Goal: Task Accomplishment & Management: Manage account settings

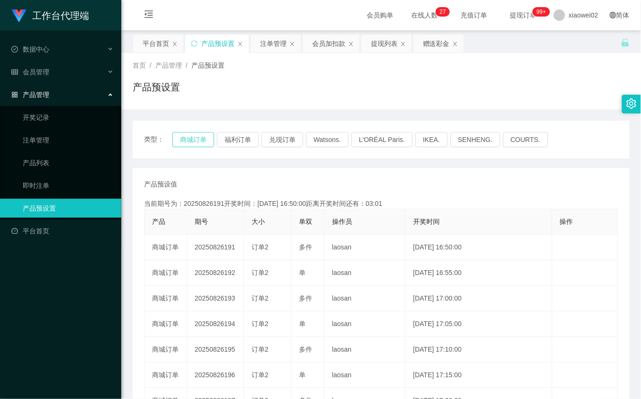
drag, startPoint x: 174, startPoint y: 131, endPoint x: 205, endPoint y: 134, distance: 30.5
click at [176, 131] on div "类型： 商城订单 福利订单 兑现订单 Watsons. L'ORÉAL Paris. IKEA. SENHENG. COURTS." at bounding box center [381, 140] width 497 height 38
click at [205, 134] on button "商城订单" at bounding box center [193, 139] width 42 height 15
drag, startPoint x: 421, startPoint y: 95, endPoint x: 506, endPoint y: 0, distance: 127.1
click at [429, 90] on div "产品预设置" at bounding box center [381, 91] width 497 height 22
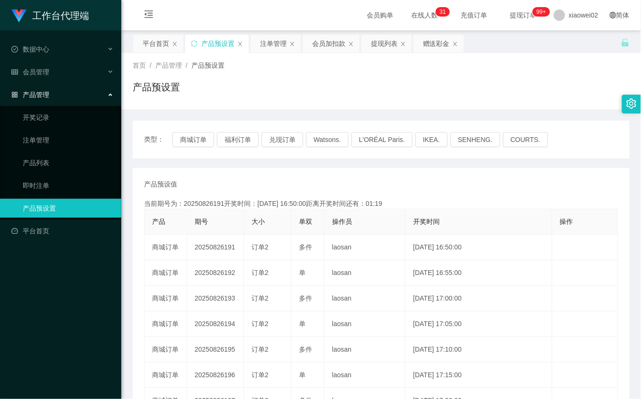
click at [448, 195] on div "产品预设值 添加期号 当前期号为：20250826191开奖时间：2025-08-26 16:50:00距离开奖时间还有：01:19 产品 期号 大小 单双 …" at bounding box center [381, 351] width 474 height 342
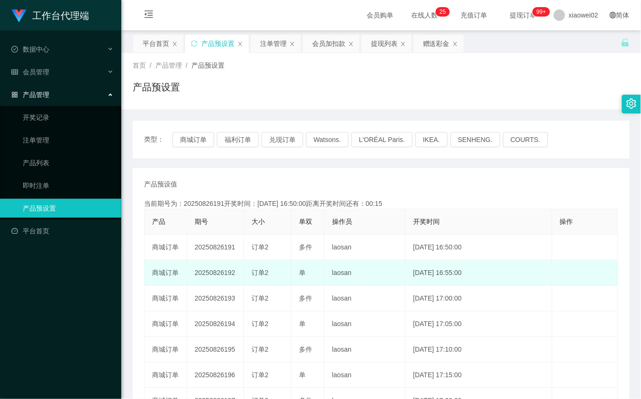
click at [224, 276] on td "20250826192" at bounding box center [215, 274] width 57 height 26
copy td "20250826192"
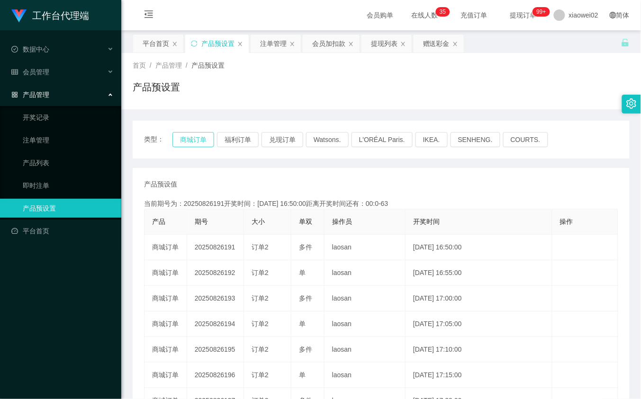
click at [205, 138] on button "商城订单" at bounding box center [193, 139] width 42 height 15
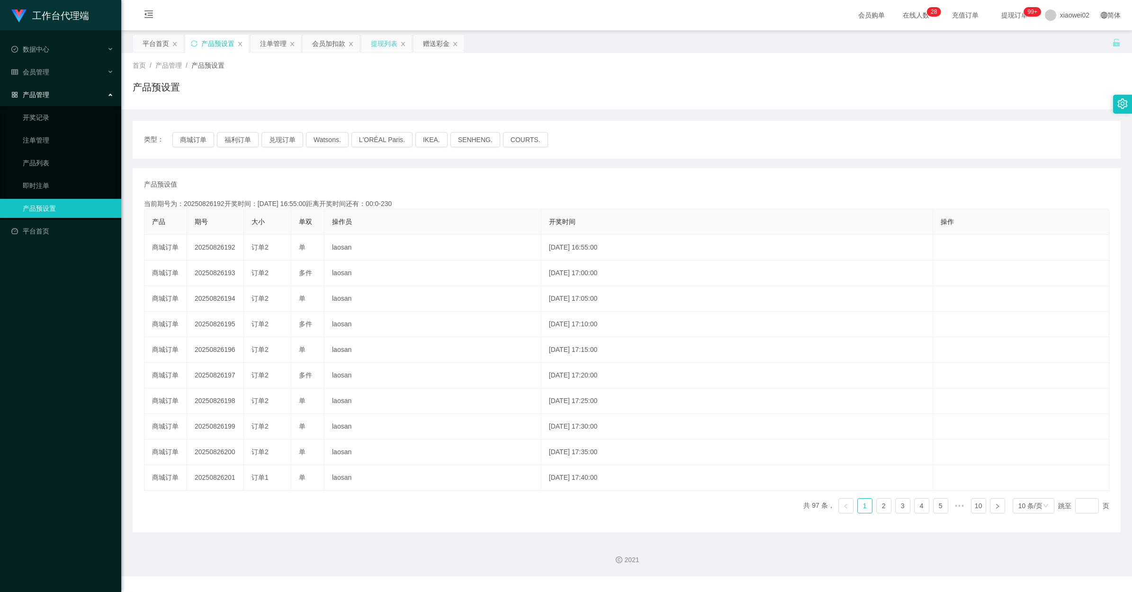
click at [381, 38] on div "提现列表" at bounding box center [384, 44] width 27 height 18
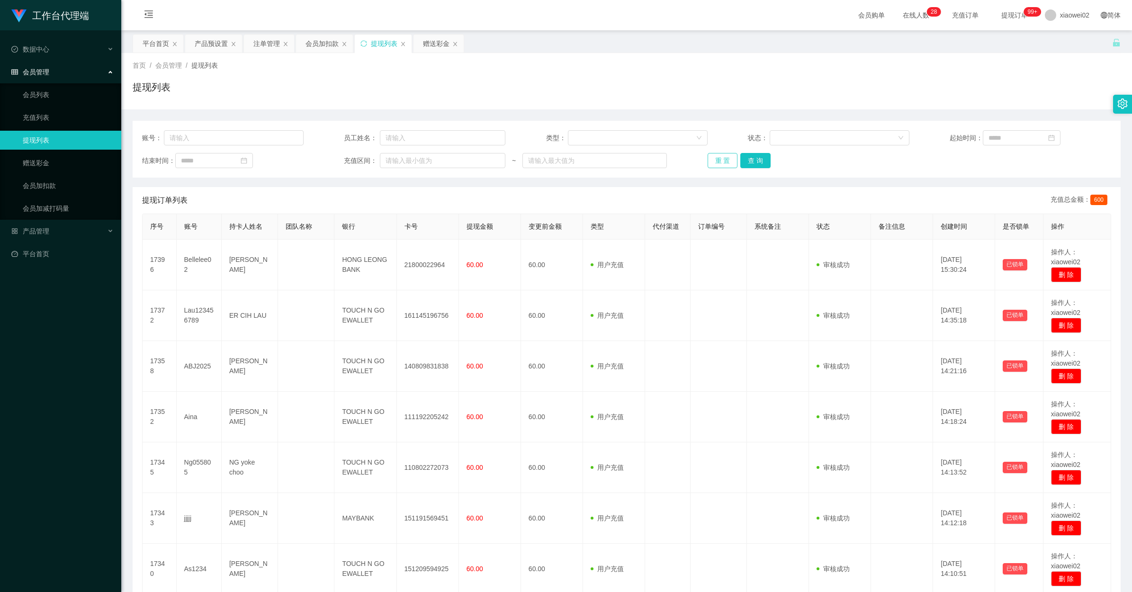
click at [640, 159] on button "重 置" at bounding box center [723, 160] width 30 height 15
click at [640, 159] on div "重 置 查 询" at bounding box center [789, 160] width 162 height 15
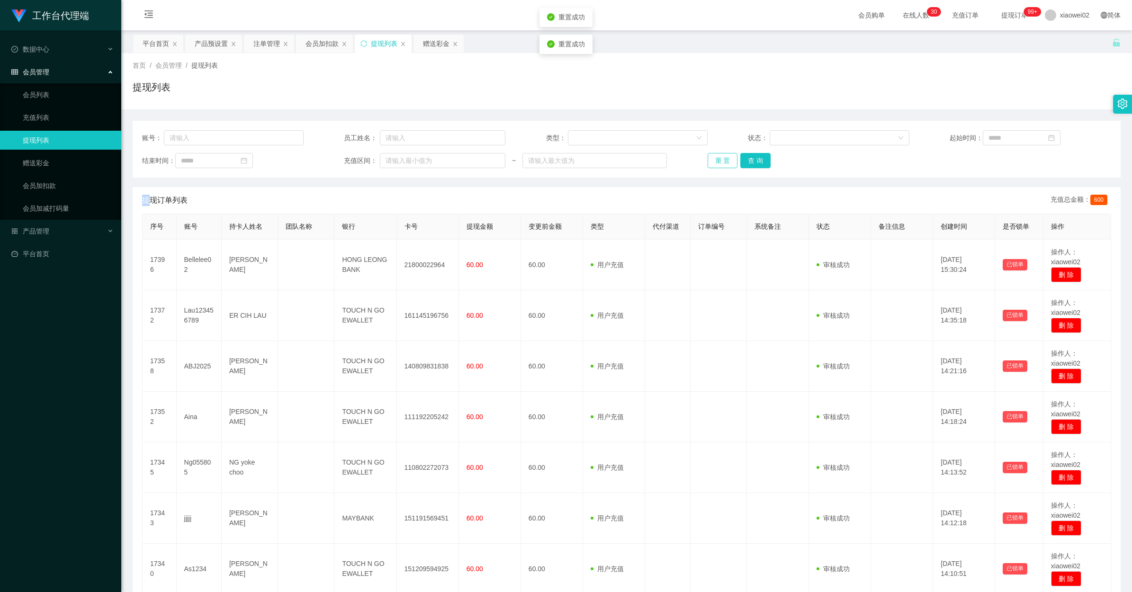
click at [640, 159] on button "重 置" at bounding box center [723, 160] width 30 height 15
click at [640, 159] on div "重 置 查 询" at bounding box center [789, 160] width 162 height 15
click at [640, 159] on button "重 置" at bounding box center [723, 160] width 30 height 15
click at [640, 164] on button "查 询" at bounding box center [755, 160] width 30 height 15
click at [640, 160] on button "重 置" at bounding box center [723, 160] width 30 height 15
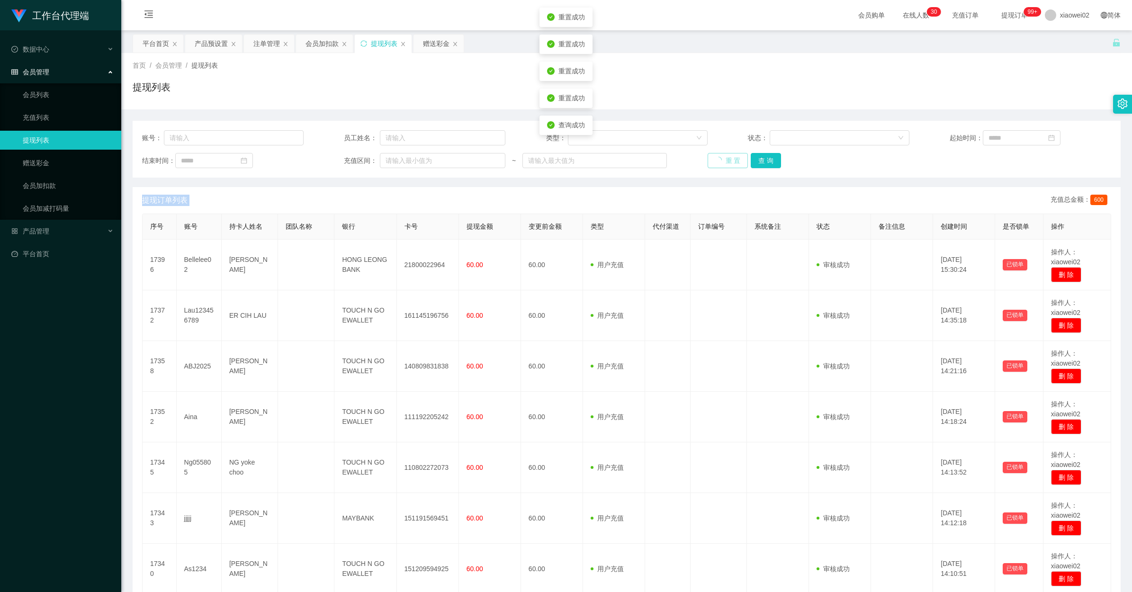
click at [640, 160] on div "重 置 查 询" at bounding box center [789, 160] width 162 height 15
click at [640, 160] on button "重 置" at bounding box center [728, 160] width 41 height 15
click at [640, 167] on button "重 置" at bounding box center [723, 160] width 30 height 15
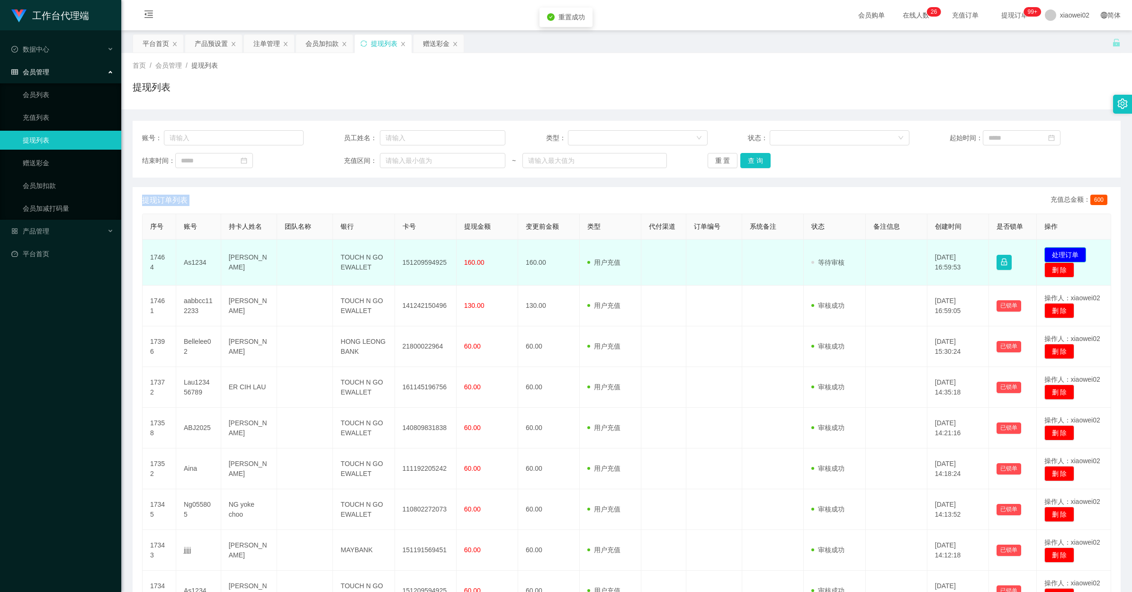
click at [640, 250] on button "处理订单" at bounding box center [1066, 254] width 42 height 15
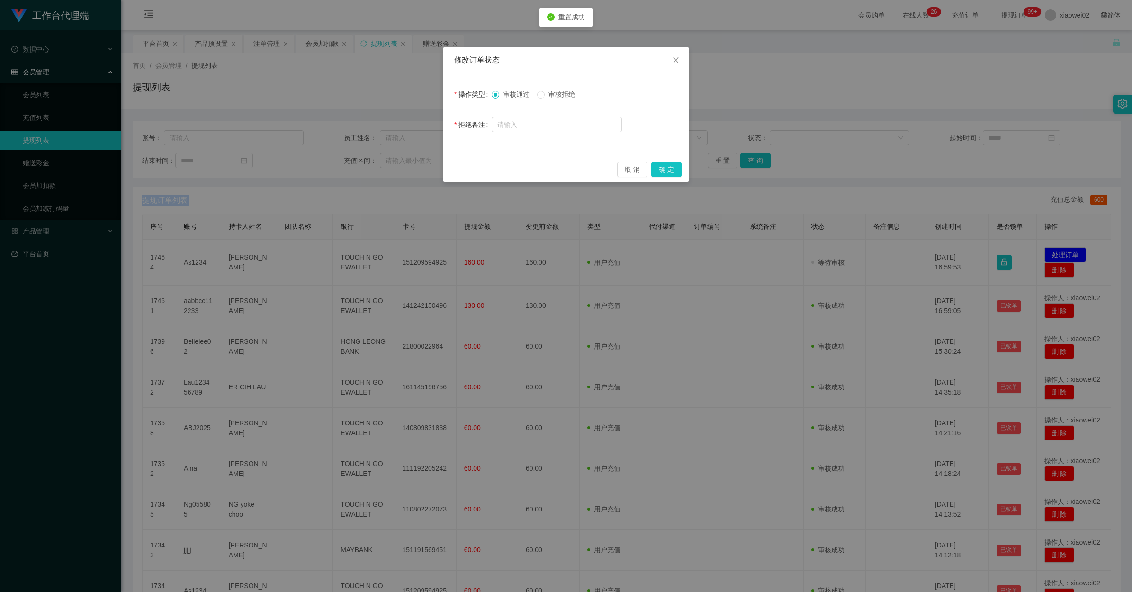
click at [552, 99] on label "审核拒绝" at bounding box center [558, 95] width 42 height 10
click at [525, 121] on input "text" at bounding box center [557, 124] width 130 height 15
type input "未按照"
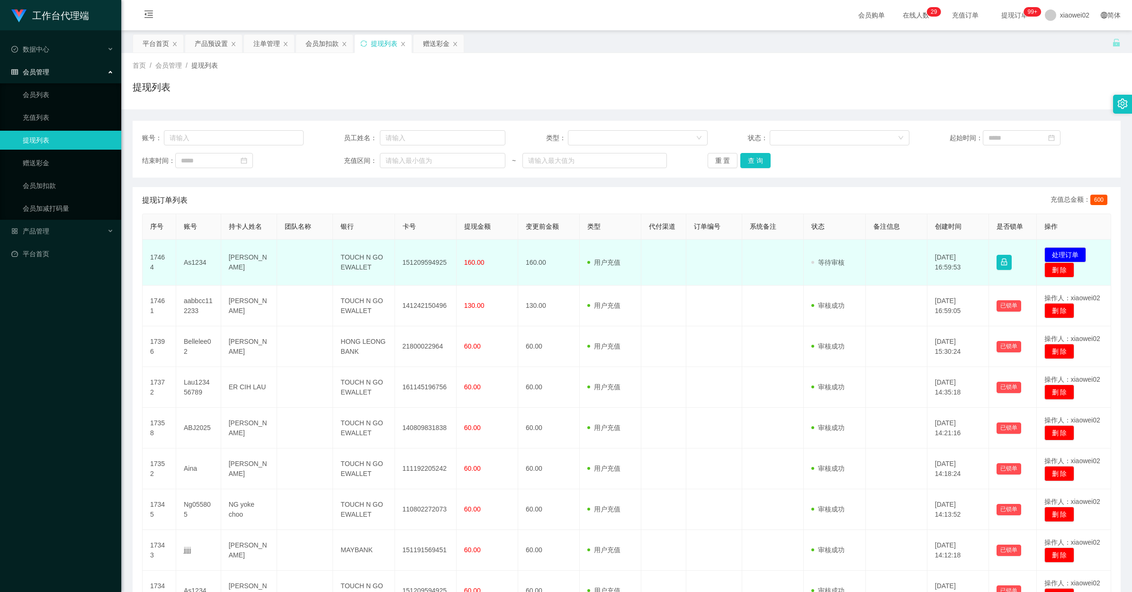
click at [640, 246] on td "发起代付 处理订单 删 除" at bounding box center [1074, 263] width 75 height 46
click at [640, 248] on td "发起代付 处理订单 删 除" at bounding box center [1074, 263] width 75 height 46
click at [640, 248] on button "处理订单" at bounding box center [1066, 254] width 42 height 15
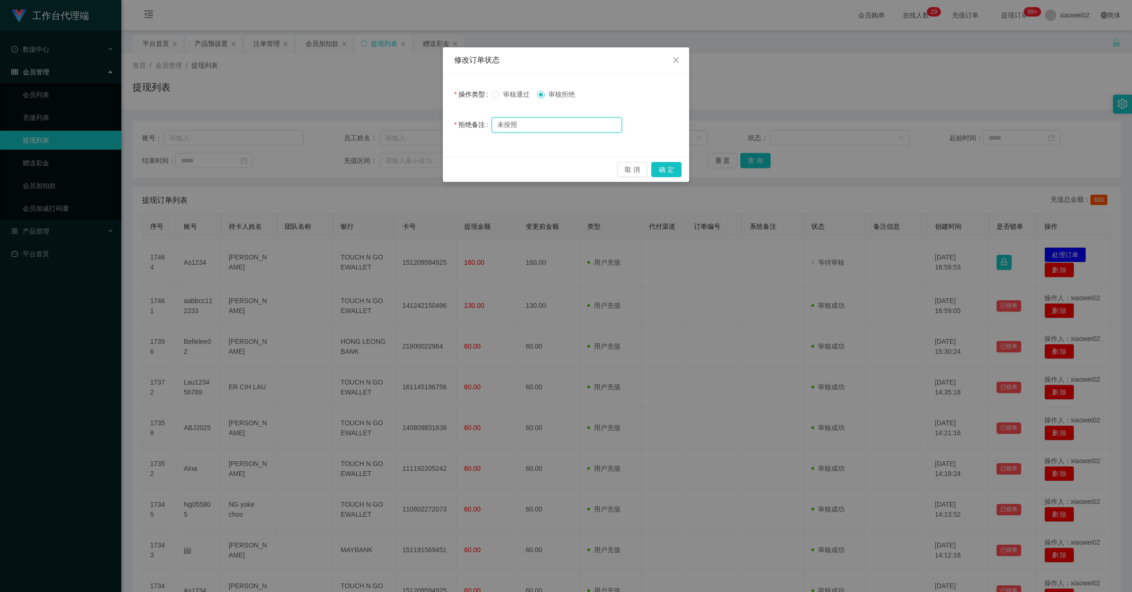
click at [567, 126] on input "未按照" at bounding box center [557, 124] width 130 height 15
type input "未按照要求购单，提现审核不予通过"
click at [640, 169] on button "确 定" at bounding box center [666, 169] width 30 height 15
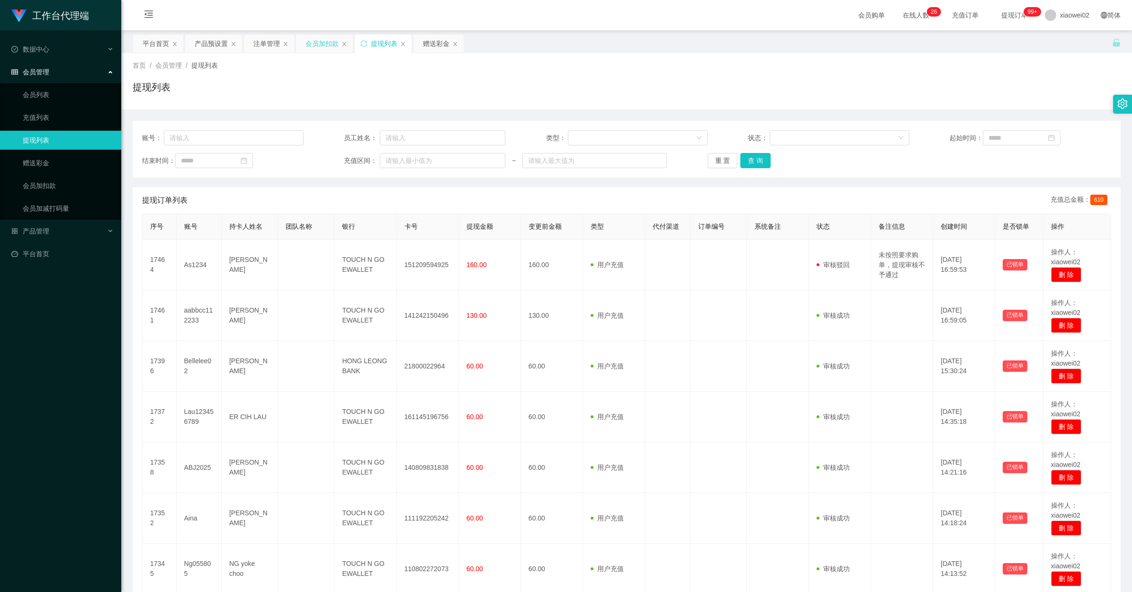
click at [334, 48] on div "会员加扣款" at bounding box center [322, 44] width 33 height 18
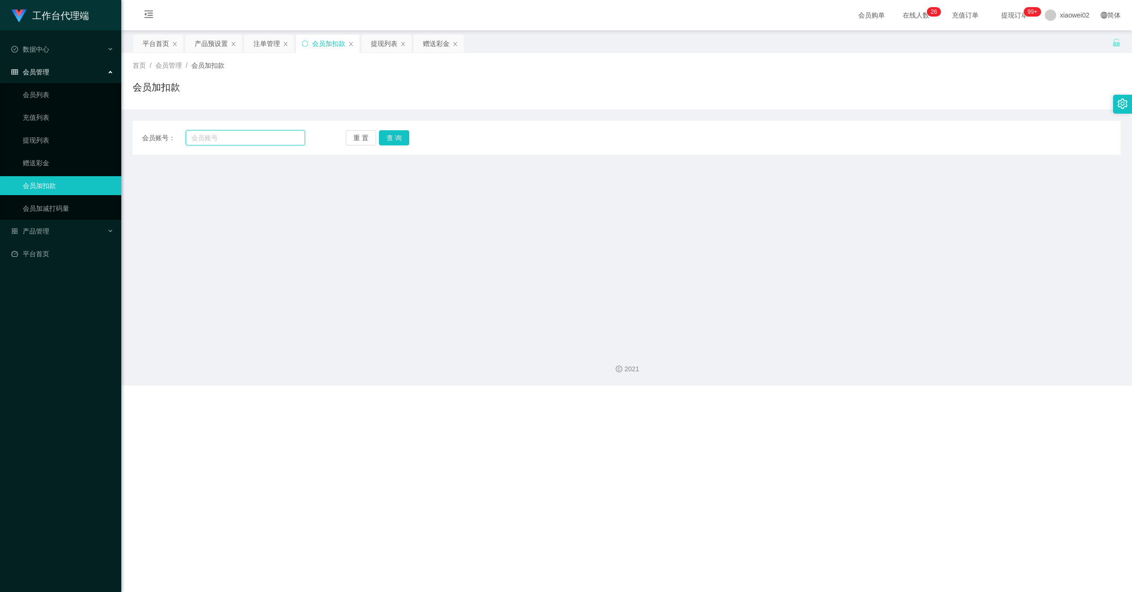
click at [258, 145] on input "text" at bounding box center [245, 137] width 119 height 15
paste input "aabbcc112233"
click at [389, 134] on button "查 询" at bounding box center [394, 137] width 30 height 15
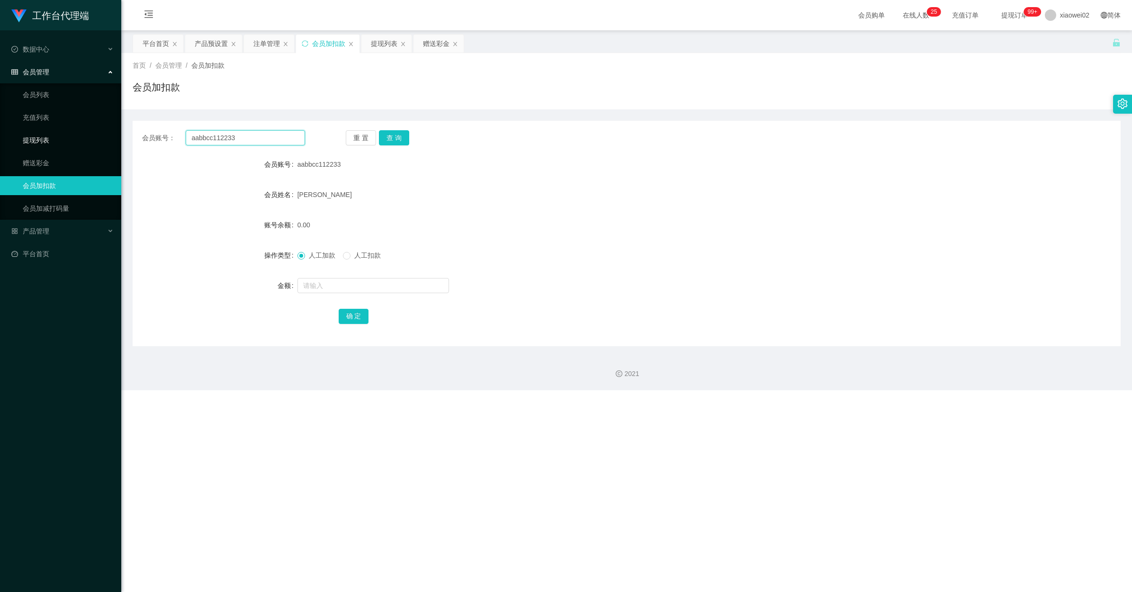
drag, startPoint x: 245, startPoint y: 137, endPoint x: 282, endPoint y: 133, distance: 36.8
click at [33, 138] on section "工作台代理端 数据中心 会员管理 会员列表 充值列表 提现列表 赠送彩金 会员加扣款 会员加减打码量 产品管理 开奖记录 注单管理 产品列表 即时注单 产品预…" at bounding box center [566, 195] width 1132 height 390
paste input "As1234"
type input "As1234"
click at [399, 144] on button "查 询" at bounding box center [394, 137] width 30 height 15
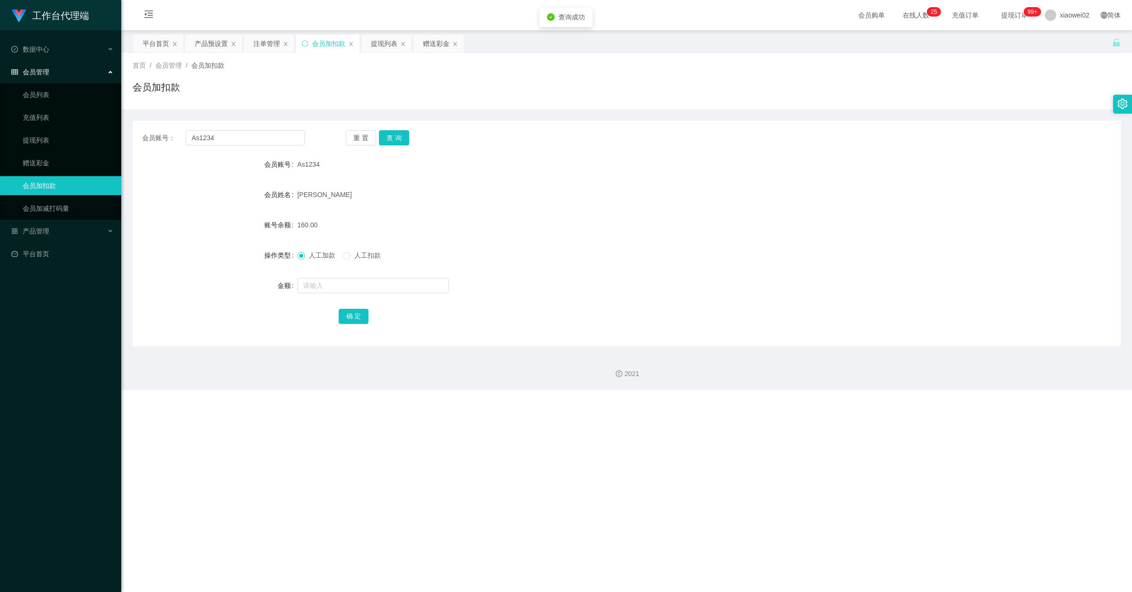
click at [598, 202] on div "HENRY TAN TIAN SHONG" at bounding box center [586, 194] width 577 height 19
click at [386, 40] on div "提现列表" at bounding box center [384, 44] width 27 height 18
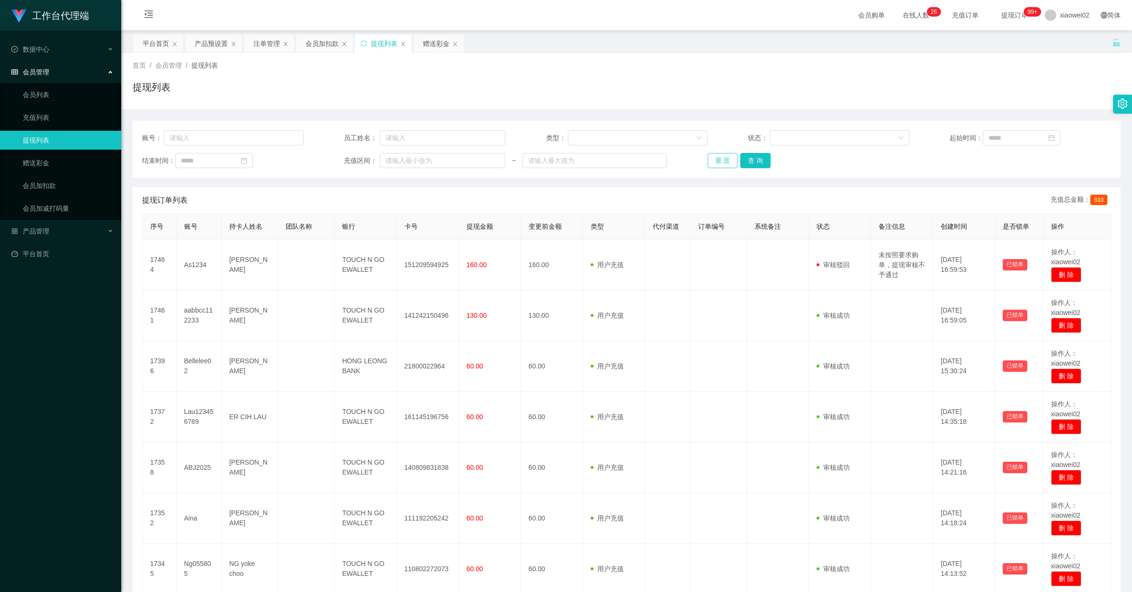
click at [640, 155] on button "重 置" at bounding box center [723, 160] width 30 height 15
click at [640, 157] on button "重 置" at bounding box center [728, 160] width 41 height 15
click at [640, 107] on div "首页 / 会员管理 / 提现列表 / 提现列表" at bounding box center [626, 81] width 1011 height 56
click at [262, 45] on div "注单管理" at bounding box center [266, 44] width 27 height 18
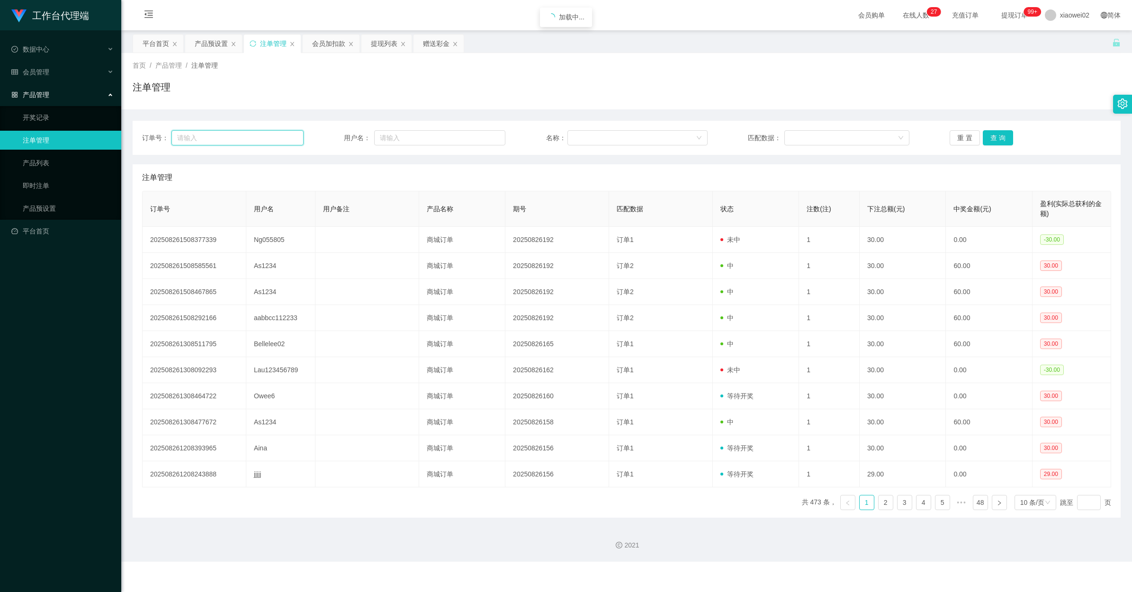
click at [247, 138] on input "text" at bounding box center [237, 137] width 132 height 15
click at [415, 133] on input "text" at bounding box center [439, 137] width 131 height 15
paste input "As1234"
type input "As1234"
click at [640, 139] on button "查 询" at bounding box center [998, 137] width 30 height 15
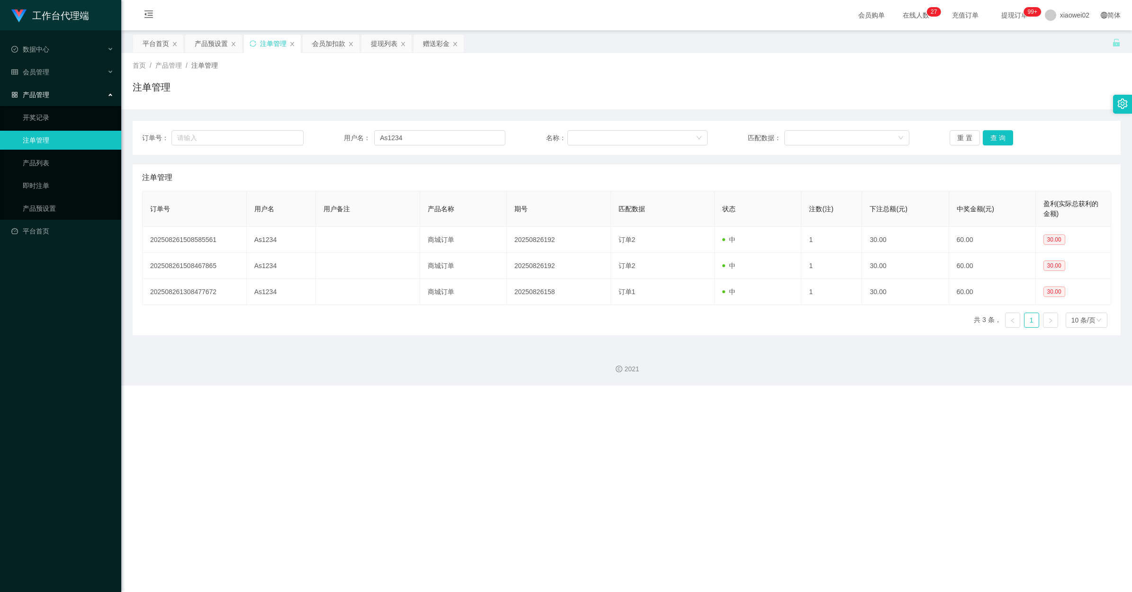
click at [640, 81] on div "注单管理" at bounding box center [627, 91] width 988 height 22
click at [202, 44] on div "产品预设置" at bounding box center [211, 44] width 33 height 18
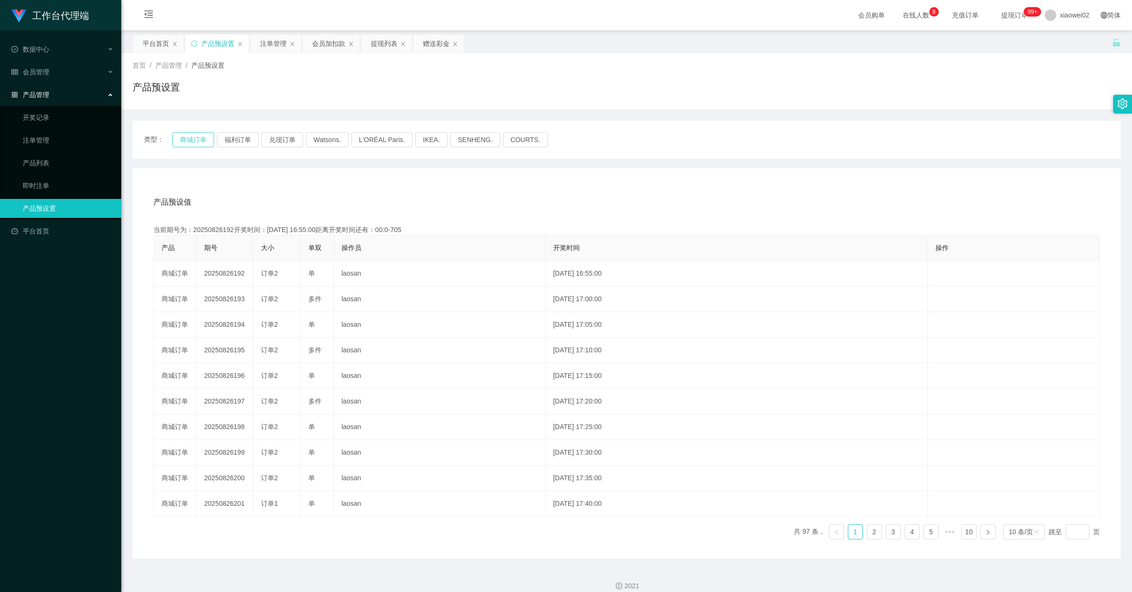
click at [207, 137] on button "商城订单" at bounding box center [193, 139] width 42 height 15
click at [205, 137] on button "商城订单" at bounding box center [193, 139] width 42 height 15
drag, startPoint x: 327, startPoint y: 41, endPoint x: 323, endPoint y: 48, distance: 7.9
click at [327, 41] on div "会员加扣款" at bounding box center [328, 44] width 33 height 18
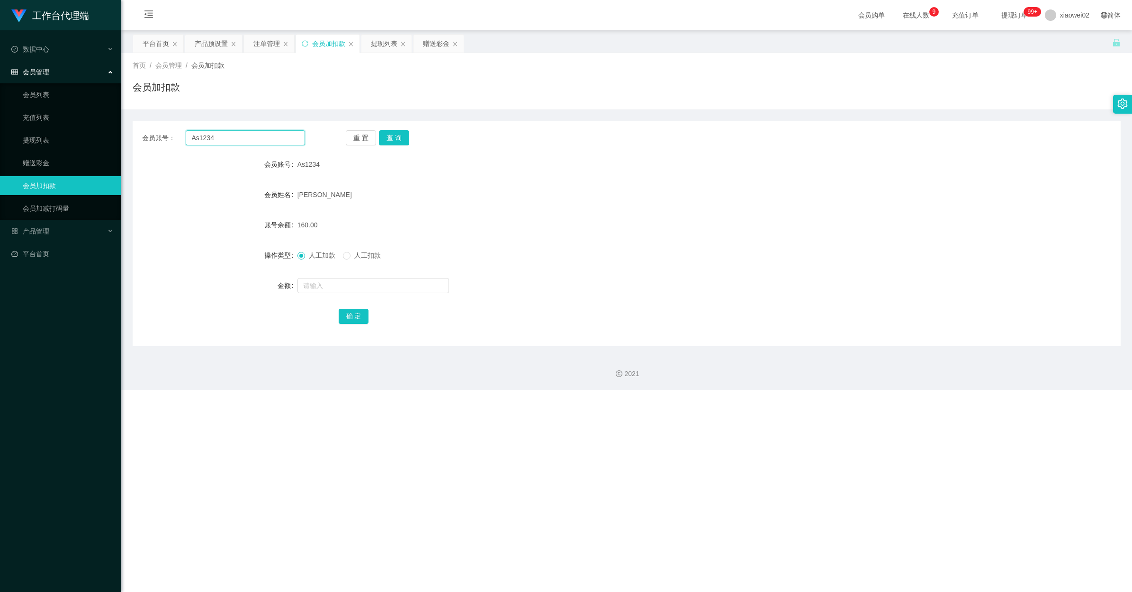
drag, startPoint x: 243, startPoint y: 143, endPoint x: 157, endPoint y: 136, distance: 86.5
click at [110, 138] on section "工作台代理端 数据中心 会员管理 会员列表 充值列表 提现列表 赠送彩金 会员加扣款 会员加减打码量 产品管理 开奖记录 注单管理 产品列表 即时注单 产品预…" at bounding box center [566, 195] width 1132 height 390
paste input "Ng055805"
type input "Ng055805"
click at [395, 133] on button "查 询" at bounding box center [394, 137] width 30 height 15
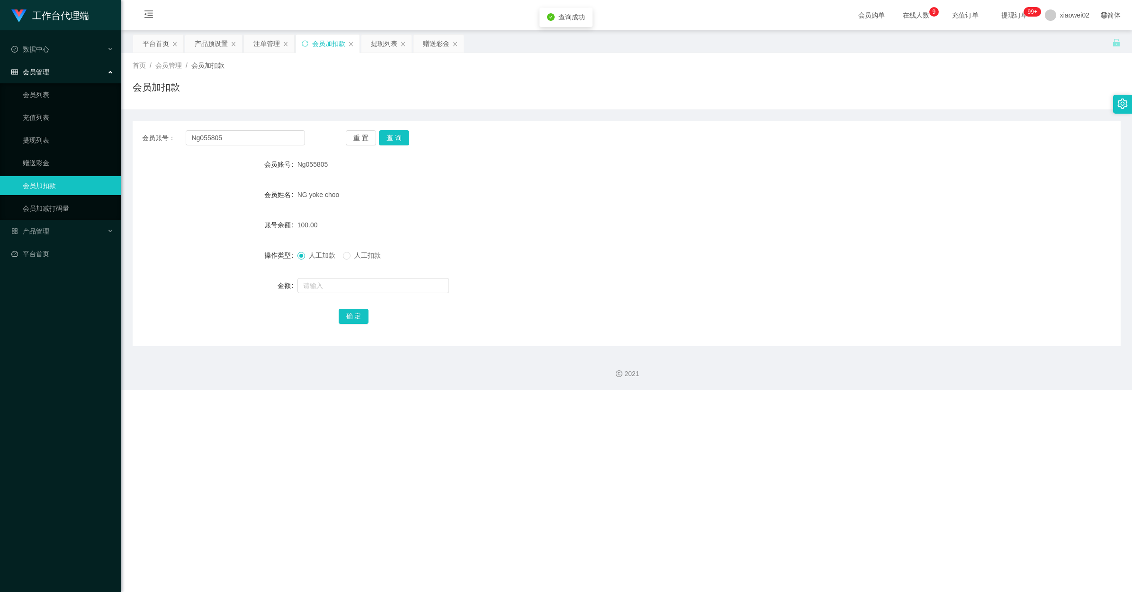
click at [575, 180] on form "会员账号 Ng055805 会员姓名 NG yoke choo 账号余额 100.00 操作类型 人工加款 人工扣款 金额 确 定" at bounding box center [627, 240] width 988 height 171
click at [385, 131] on button "查 询" at bounding box center [394, 137] width 30 height 15
click at [354, 256] on span "人工扣款" at bounding box center [368, 256] width 34 height 8
click at [335, 285] on input "text" at bounding box center [374, 285] width 152 height 15
type input "6"
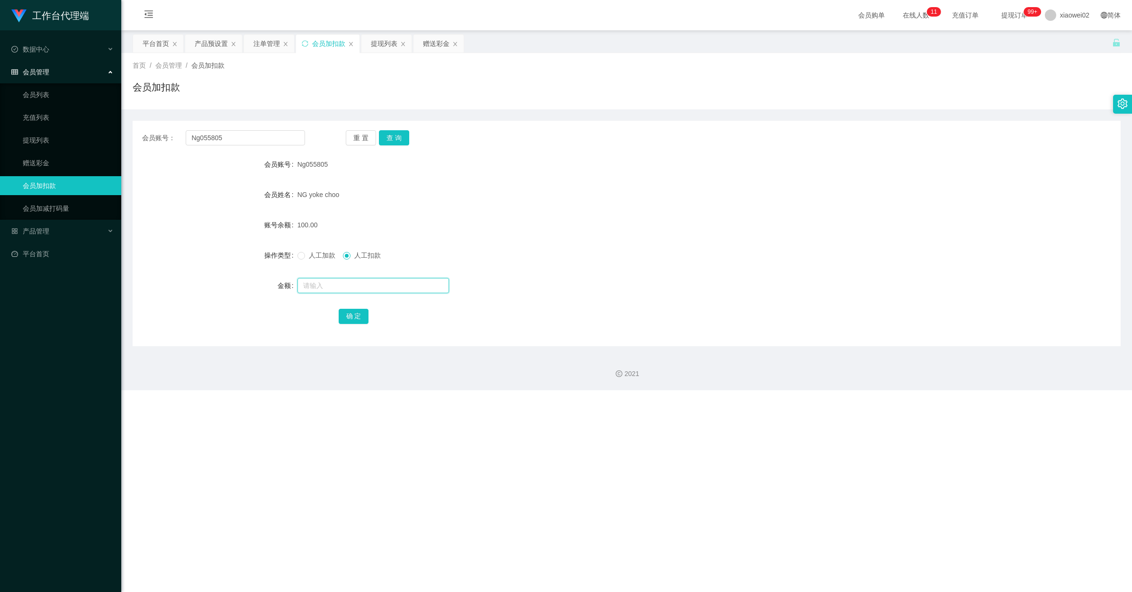
type input "1"
type input "90"
click at [347, 316] on button "确 定" at bounding box center [354, 316] width 30 height 15
click at [541, 304] on form "会员账号 Ng055805 会员姓名 NG yoke choo 账号余额 100.00 操作类型 人工加款 人工扣款 金额 确 定" at bounding box center [627, 240] width 988 height 171
click at [204, 39] on div "产品预设置" at bounding box center [211, 44] width 33 height 18
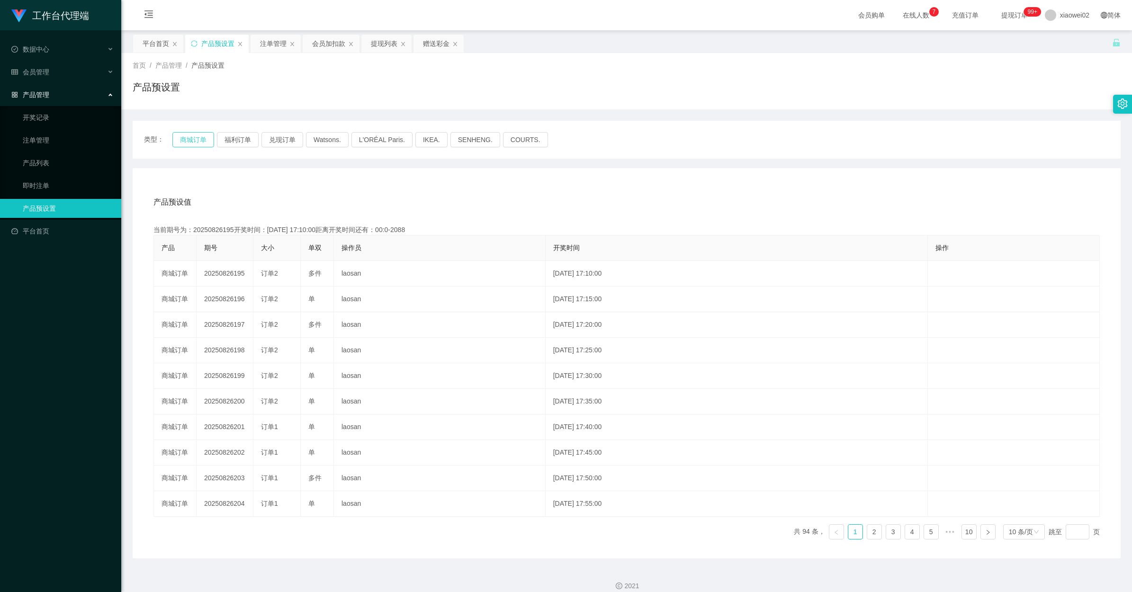
click at [194, 141] on button "商城订单" at bounding box center [193, 139] width 42 height 15
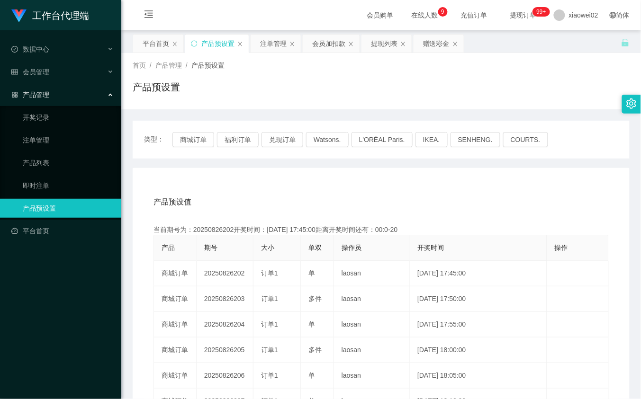
drag, startPoint x: 357, startPoint y: 96, endPoint x: 322, endPoint y: 109, distance: 37.2
click at [322, 109] on div "首页 / 产品管理 / 产品预设置 / 产品预设置 类型： 商城订单 福利订单 兑现订单 Watsons. L'ORÉAL Paris. IKEA. SENH…" at bounding box center [381, 305] width 497 height 505
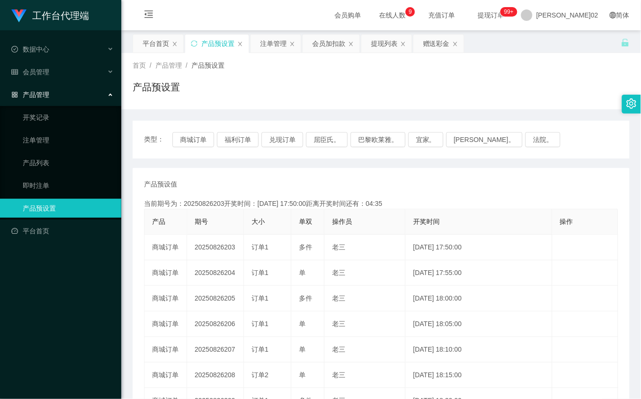
click at [211, 245] on td "20250826203" at bounding box center [215, 248] width 57 height 26
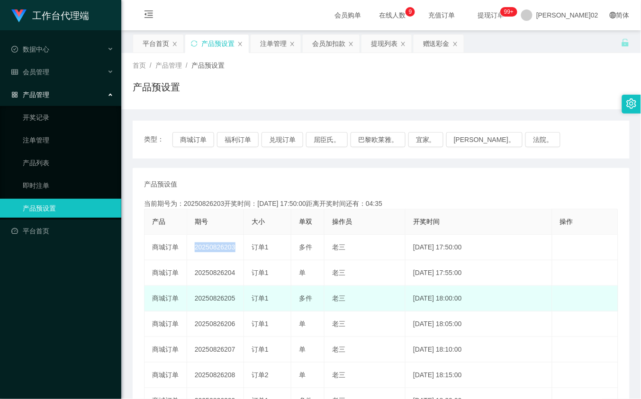
copy td "20250826203"
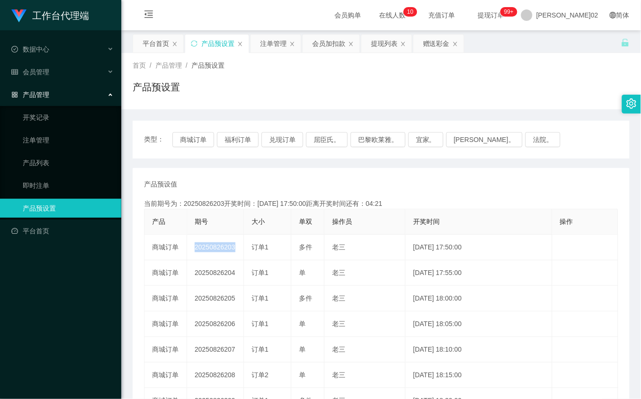
drag, startPoint x: 217, startPoint y: 83, endPoint x: 213, endPoint y: 74, distance: 9.3
click at [217, 83] on div "产品预设置" at bounding box center [381, 91] width 497 height 22
click at [187, 141] on button "商城订单" at bounding box center [193, 139] width 42 height 15
click at [188, 142] on button "商城订单" at bounding box center [193, 139] width 42 height 15
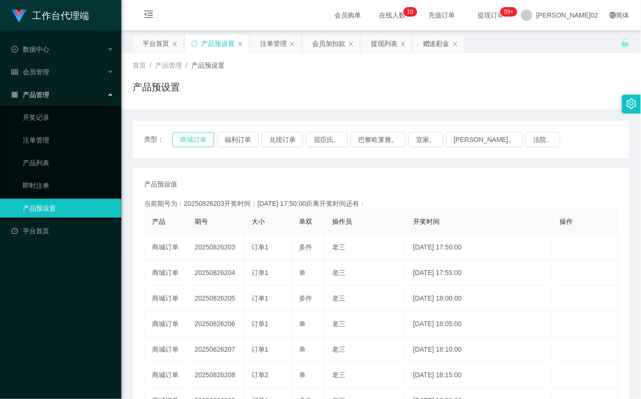
click at [188, 142] on button "商城订单" at bounding box center [193, 139] width 42 height 15
